Goal: Obtain resource: Download file/media

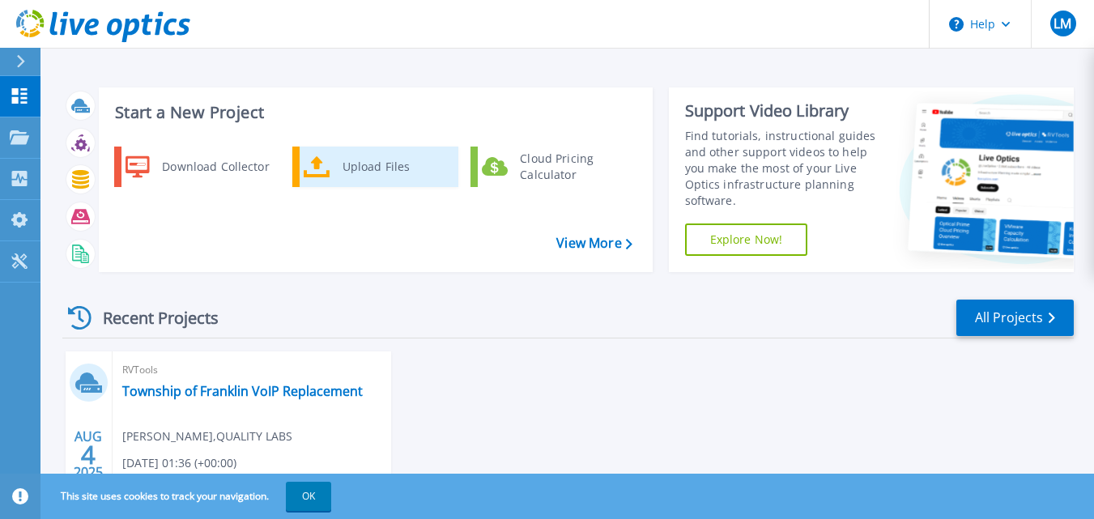
click at [387, 151] on div "Upload Files" at bounding box center [394, 167] width 120 height 32
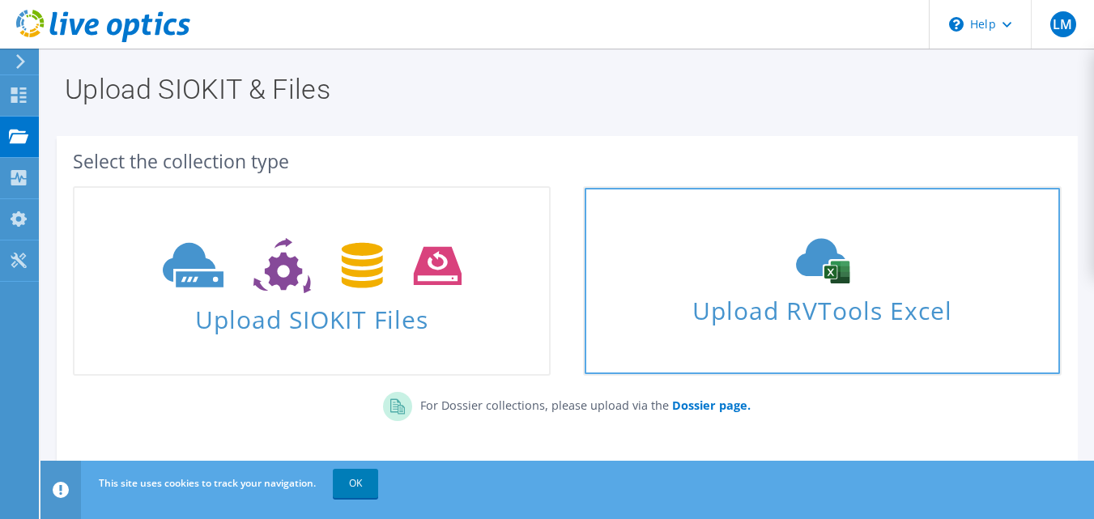
click at [766, 309] on span "Upload RVTools Excel" at bounding box center [822, 306] width 475 height 35
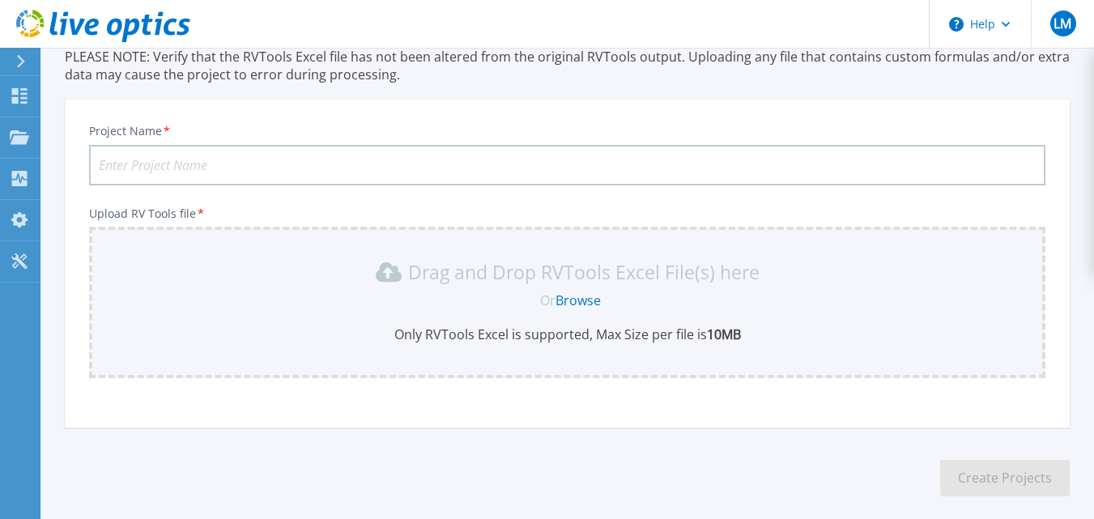
scroll to position [194, 0]
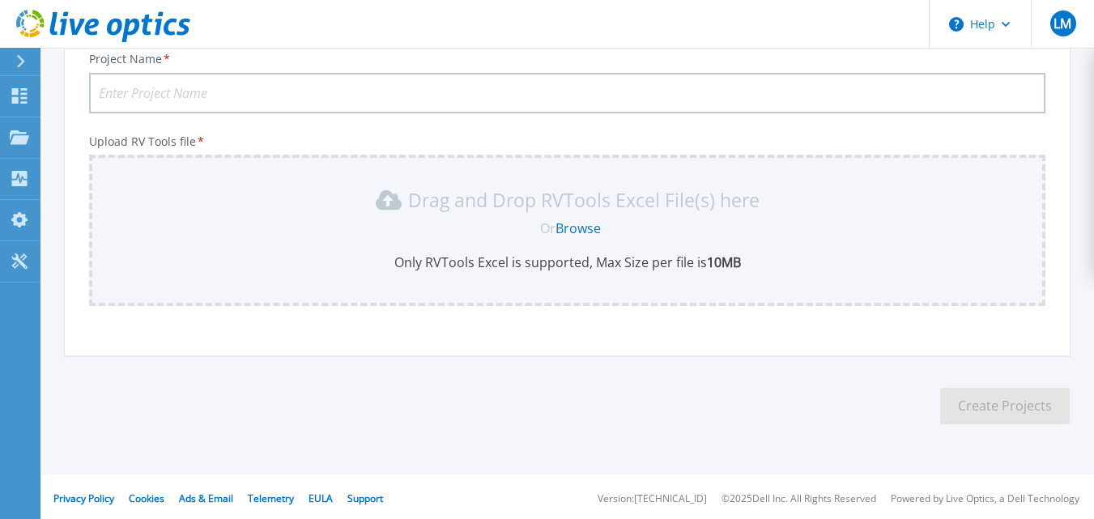
click at [574, 235] on link "Browse" at bounding box center [578, 228] width 45 height 18
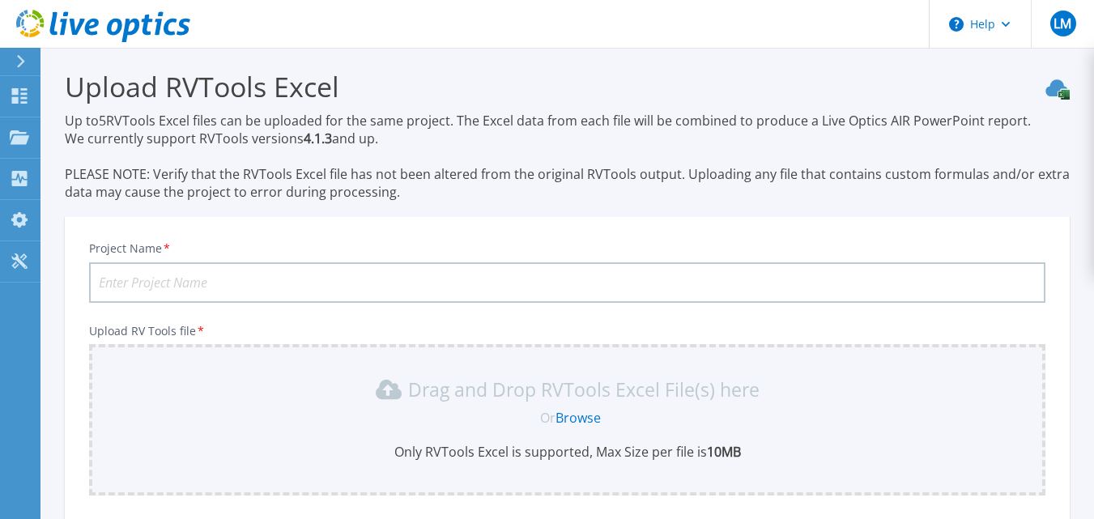
scroll to position [58, 0]
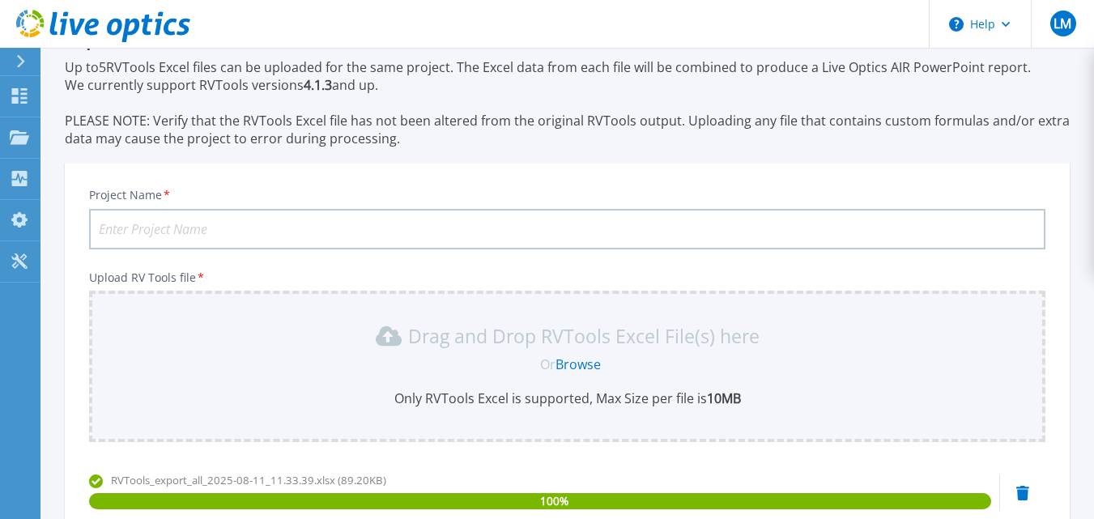
click at [481, 231] on input "Project Name *" at bounding box center [567, 229] width 957 height 40
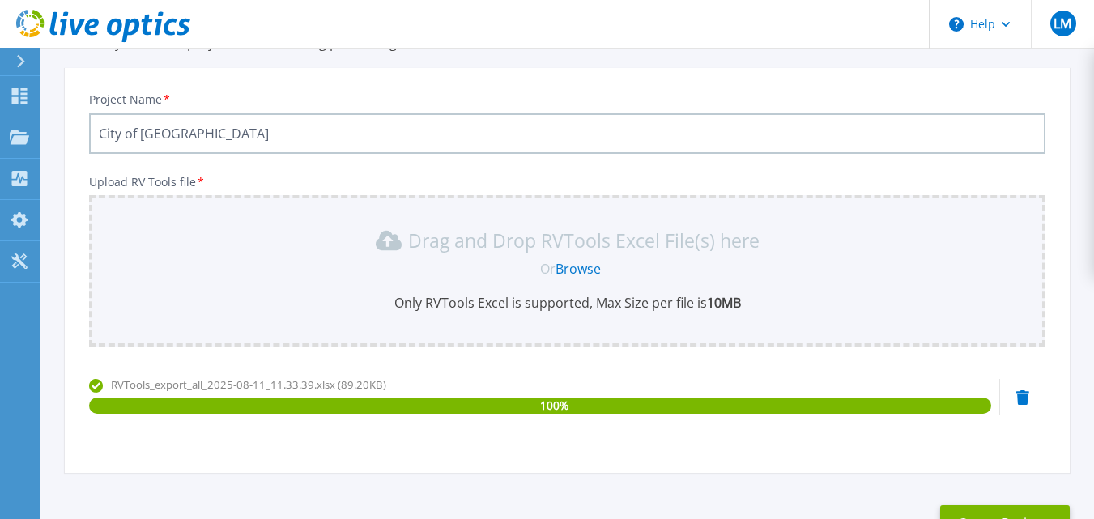
scroll to position [275, 0]
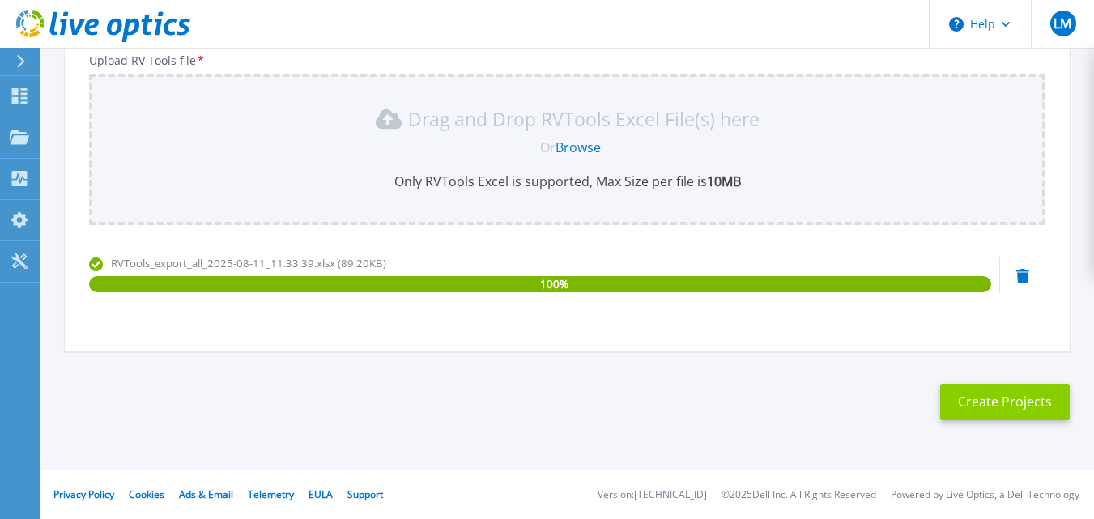
type input "City of [GEOGRAPHIC_DATA]"
click at [1012, 406] on button "Create Projects" at bounding box center [1005, 402] width 130 height 36
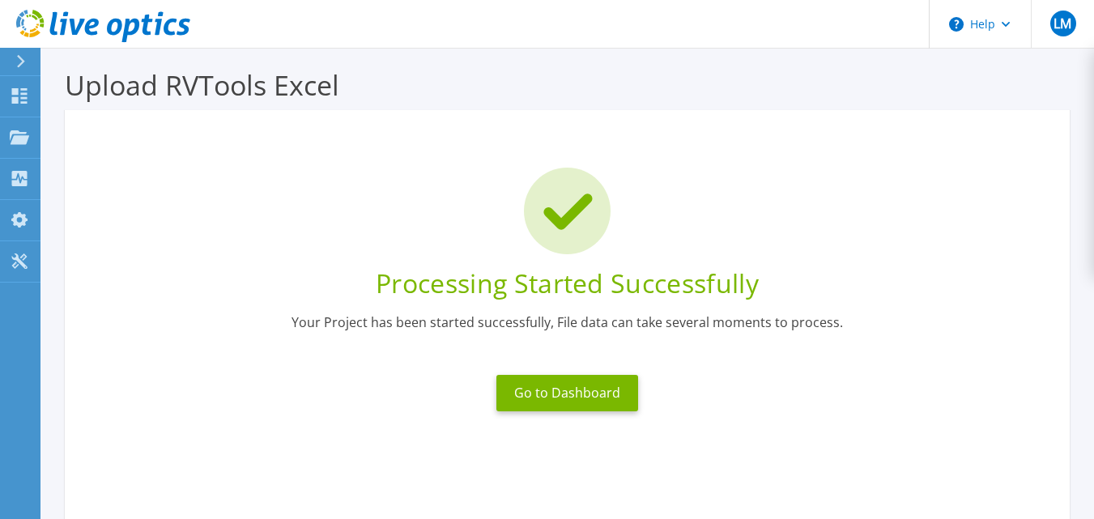
scroll to position [0, 0]
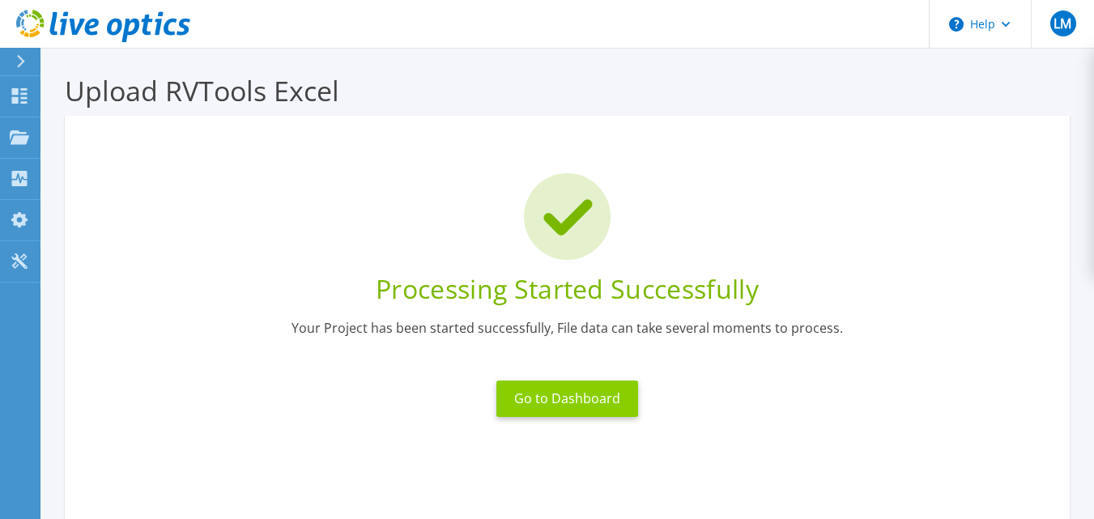
click at [601, 396] on button "Go to Dashboard" at bounding box center [567, 399] width 142 height 36
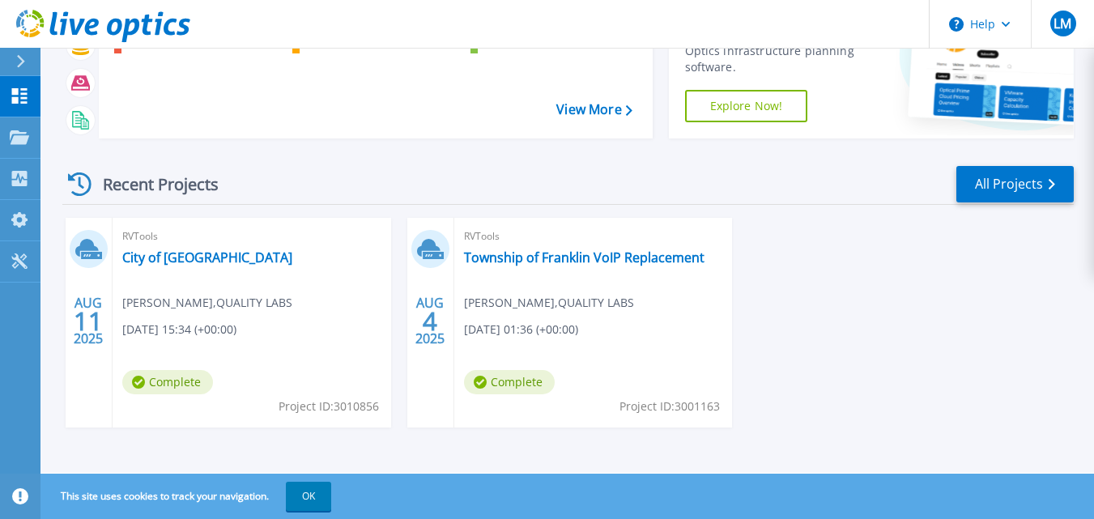
scroll to position [136, 0]
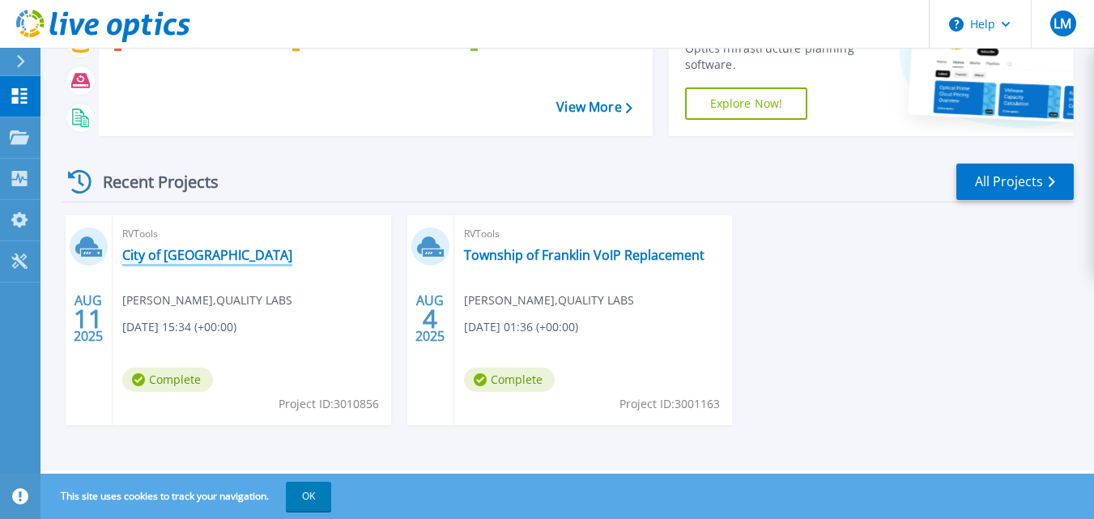
click at [182, 257] on link "City of [GEOGRAPHIC_DATA]" at bounding box center [207, 255] width 170 height 16
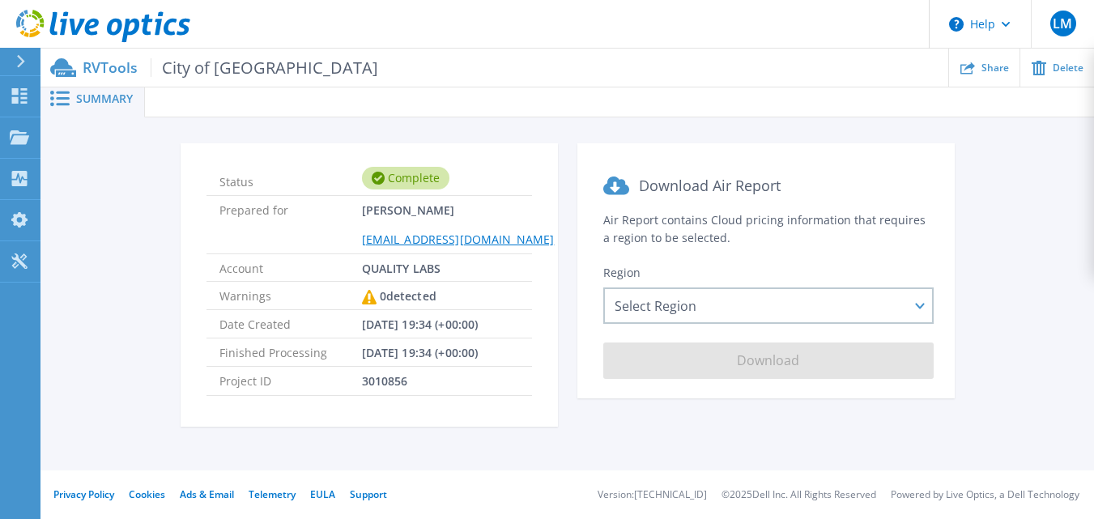
scroll to position [8, 0]
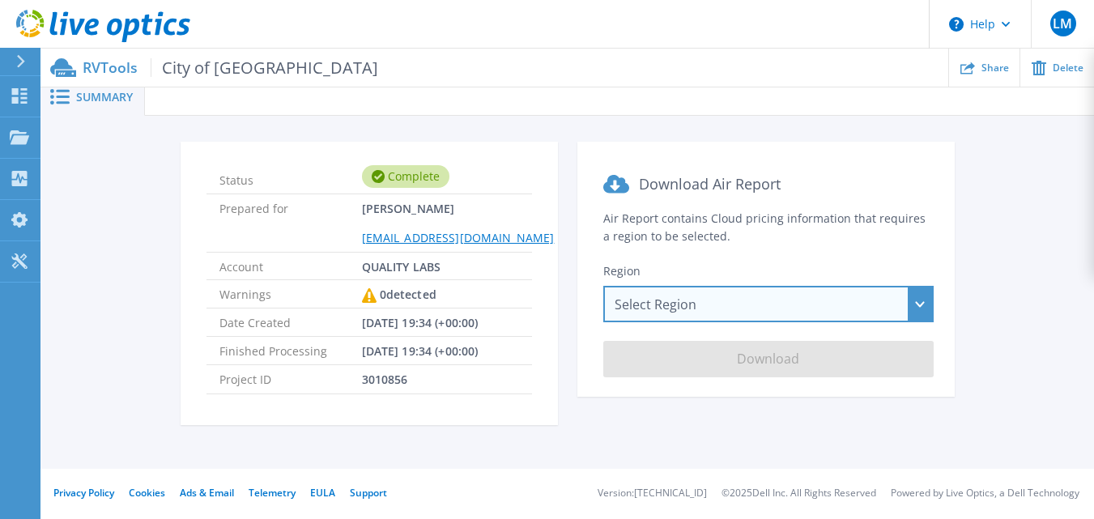
click at [752, 294] on div "Select Region [GEOGRAPHIC_DATA] ([GEOGRAPHIC_DATA]) [GEOGRAPHIC_DATA] ([GEOGRAP…" at bounding box center [768, 304] width 330 height 36
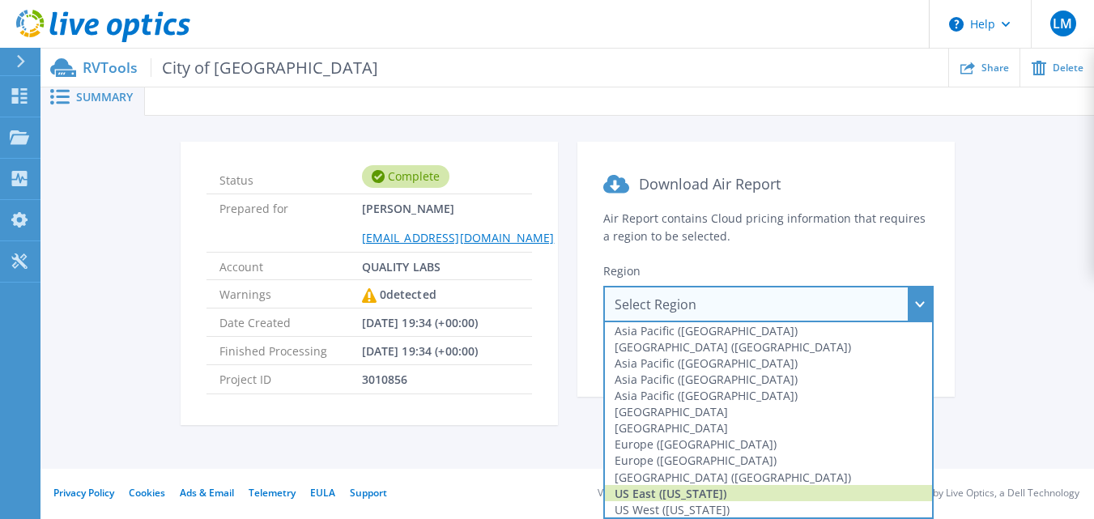
click at [684, 499] on div "US East (Virginia)" at bounding box center [768, 493] width 327 height 16
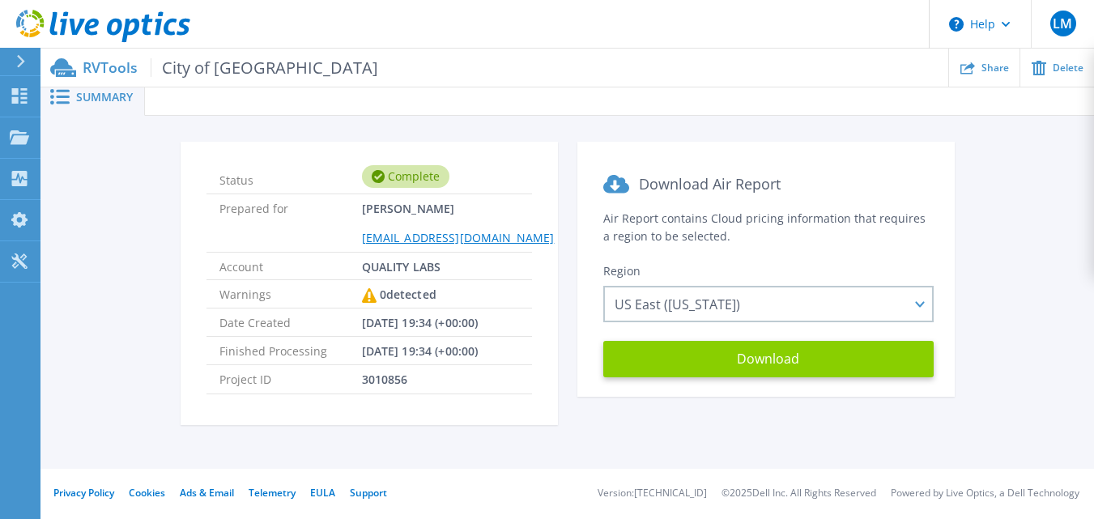
click at [738, 373] on button "Download" at bounding box center [768, 359] width 330 height 36
